Goal: Transaction & Acquisition: Purchase product/service

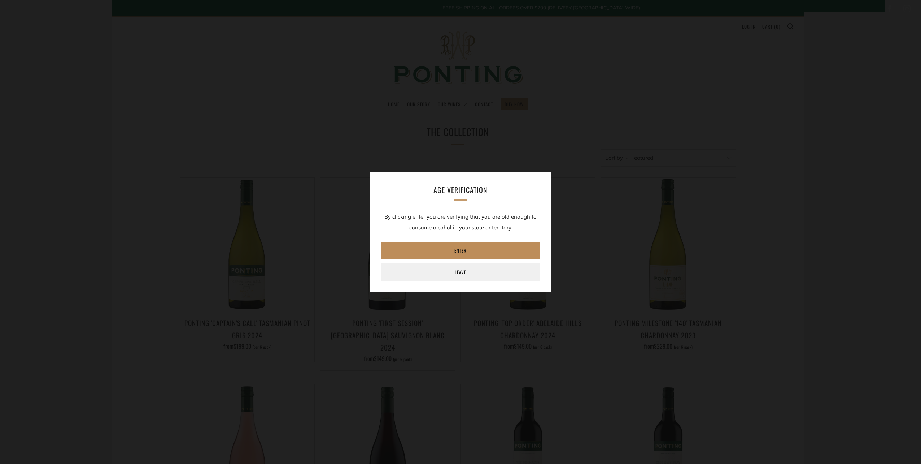
click at [470, 247] on link "Enter" at bounding box center [460, 250] width 159 height 17
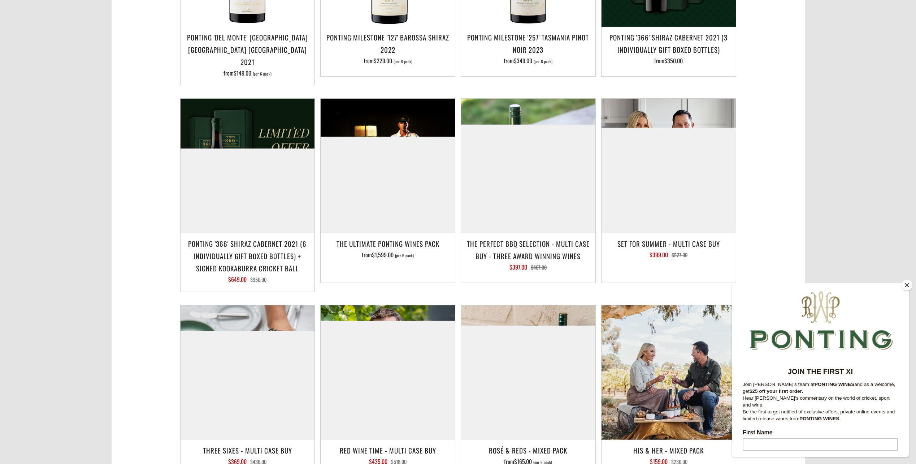
scroll to position [686, 0]
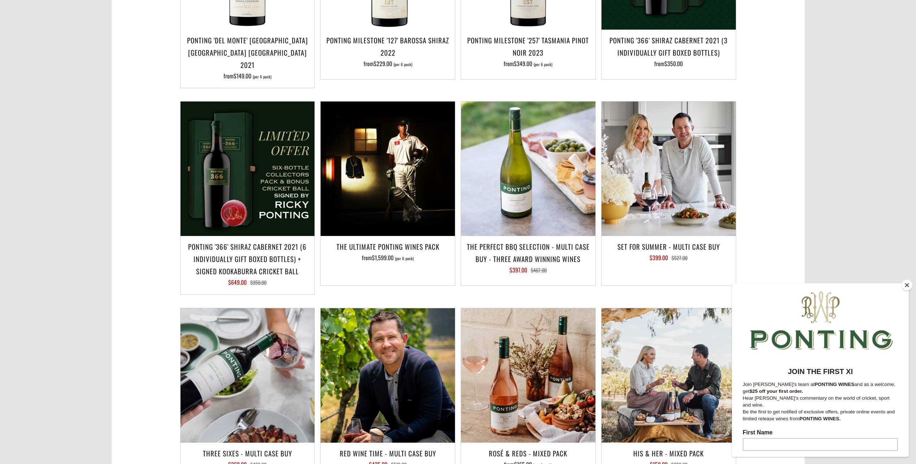
click at [905, 286] on button "Close" at bounding box center [906, 284] width 11 height 11
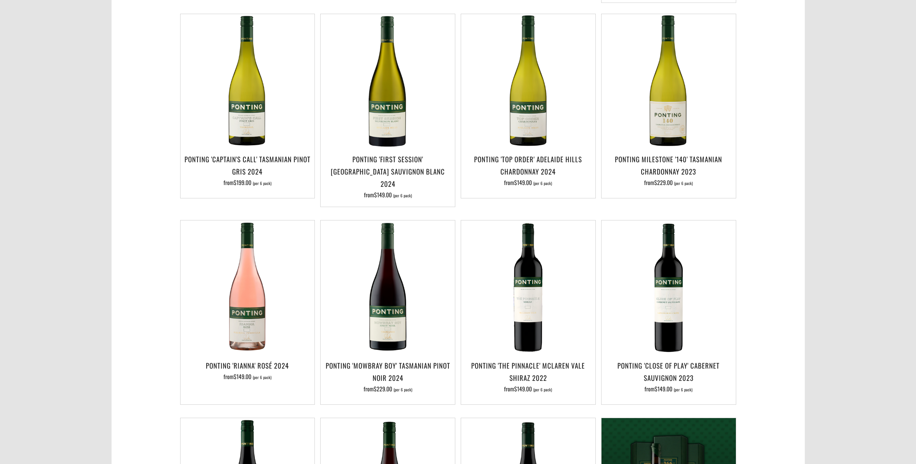
scroll to position [72, 0]
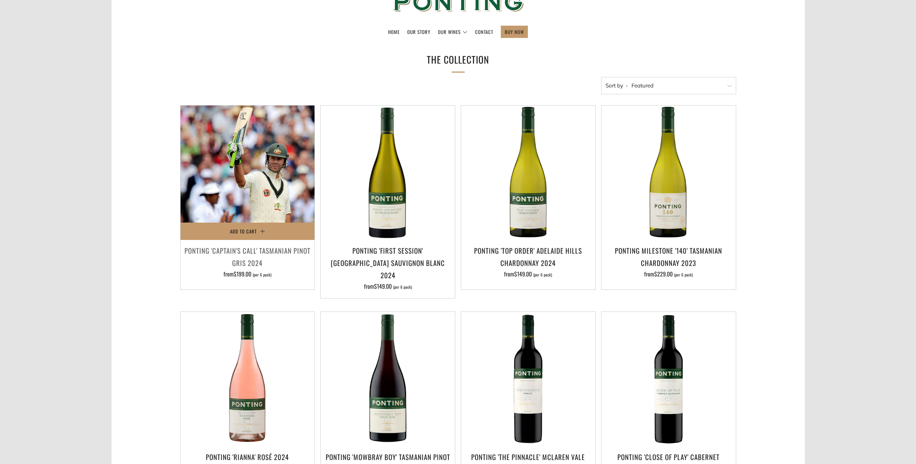
click at [247, 197] on img at bounding box center [248, 172] width 134 height 134
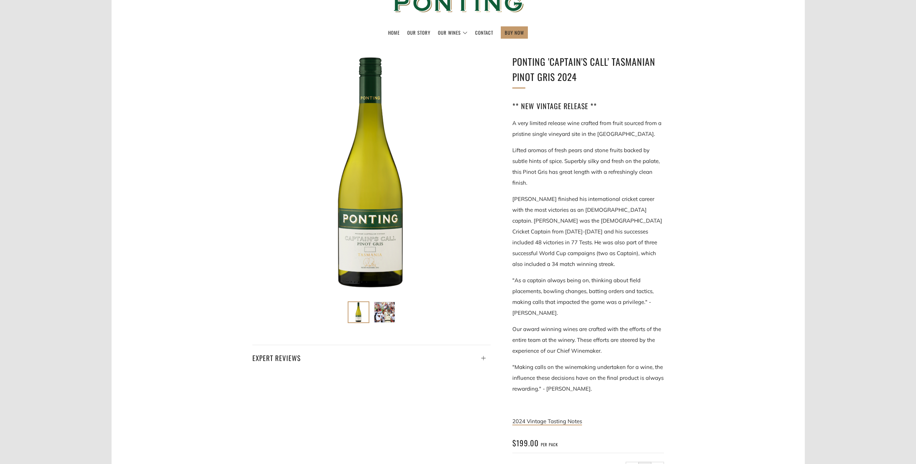
scroll to position [72, 0]
